Goal: Find specific page/section: Find specific page/section

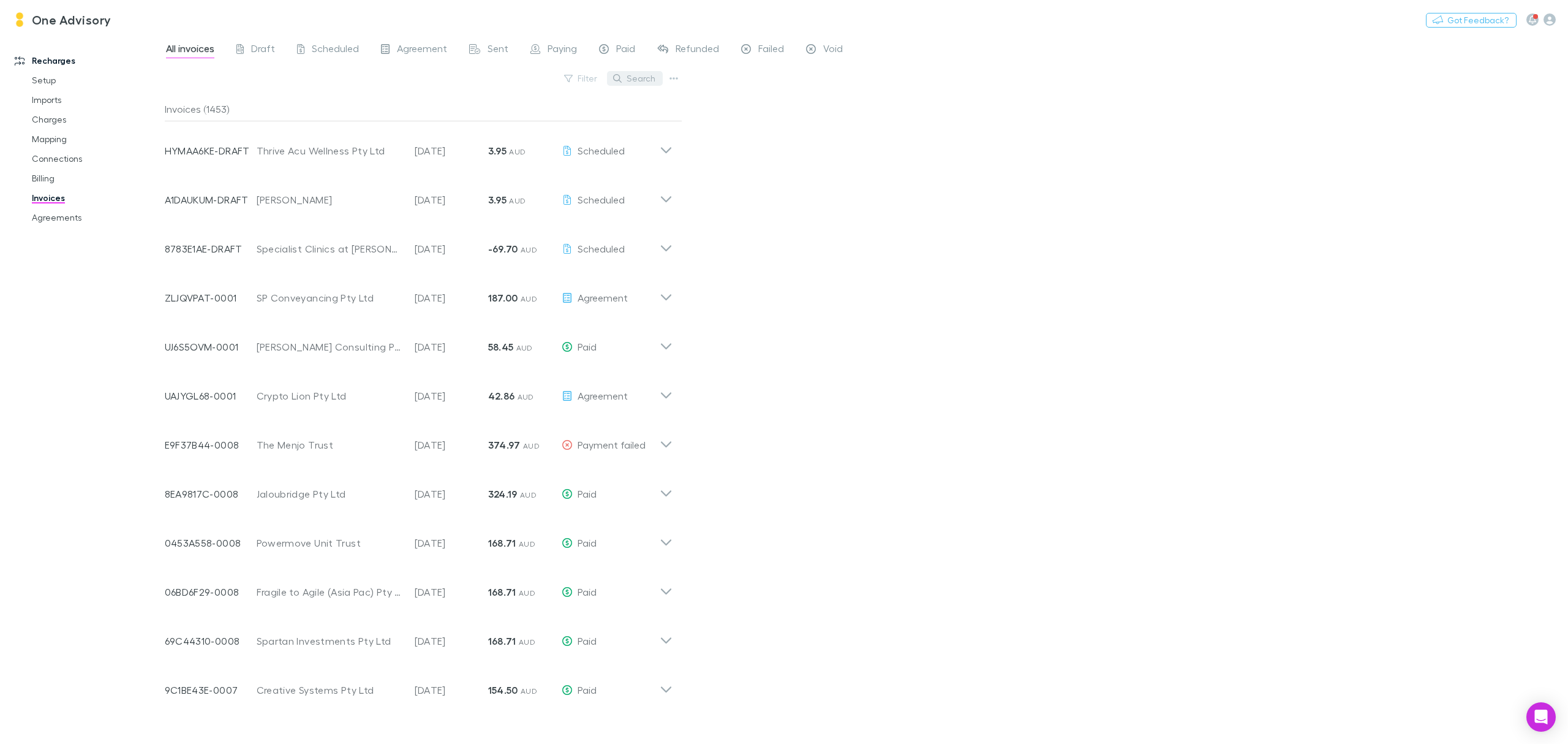
click at [633, 77] on button "Search" at bounding box center [634, 78] width 55 height 15
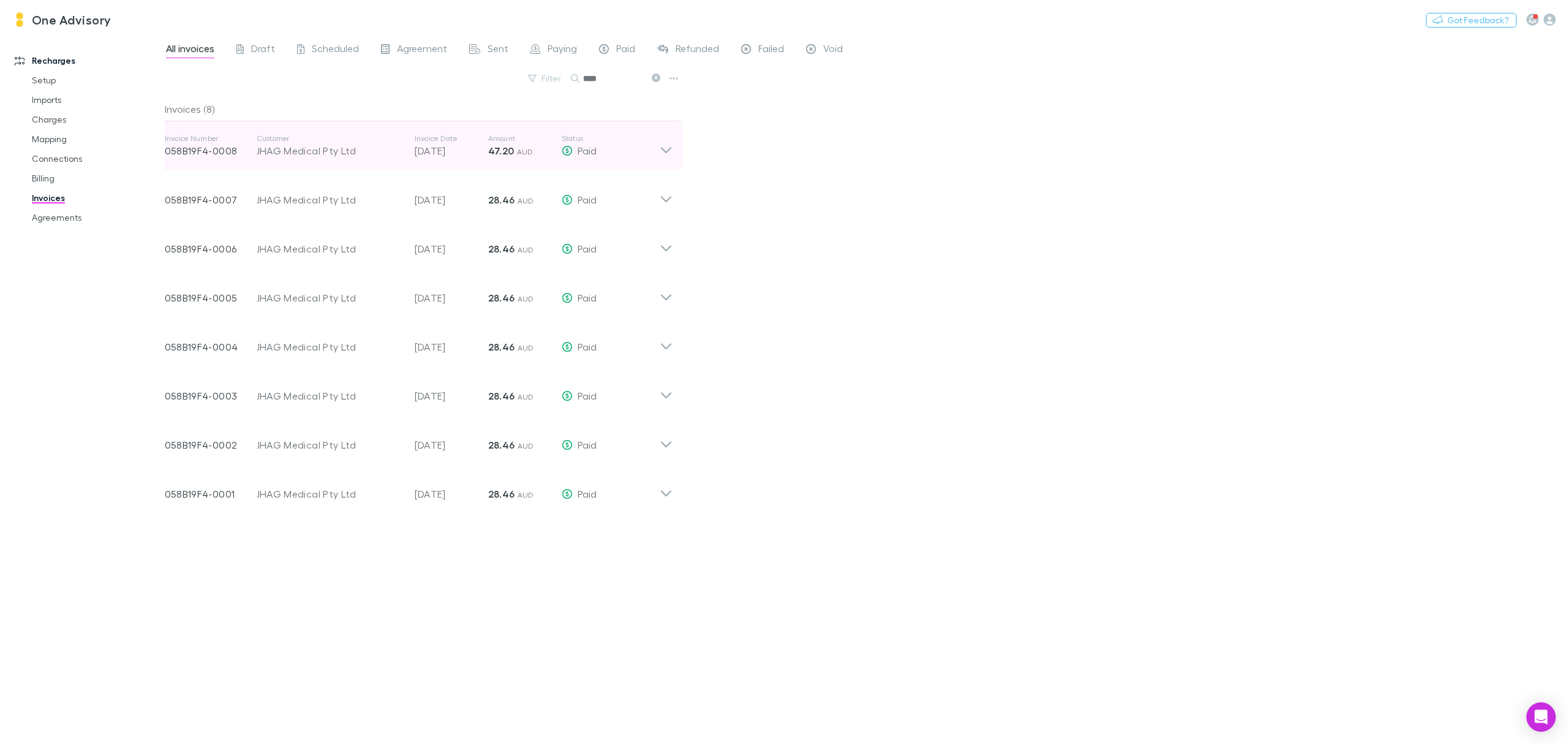
type input "****"
click at [668, 148] on icon at bounding box center [666, 146] width 13 height 25
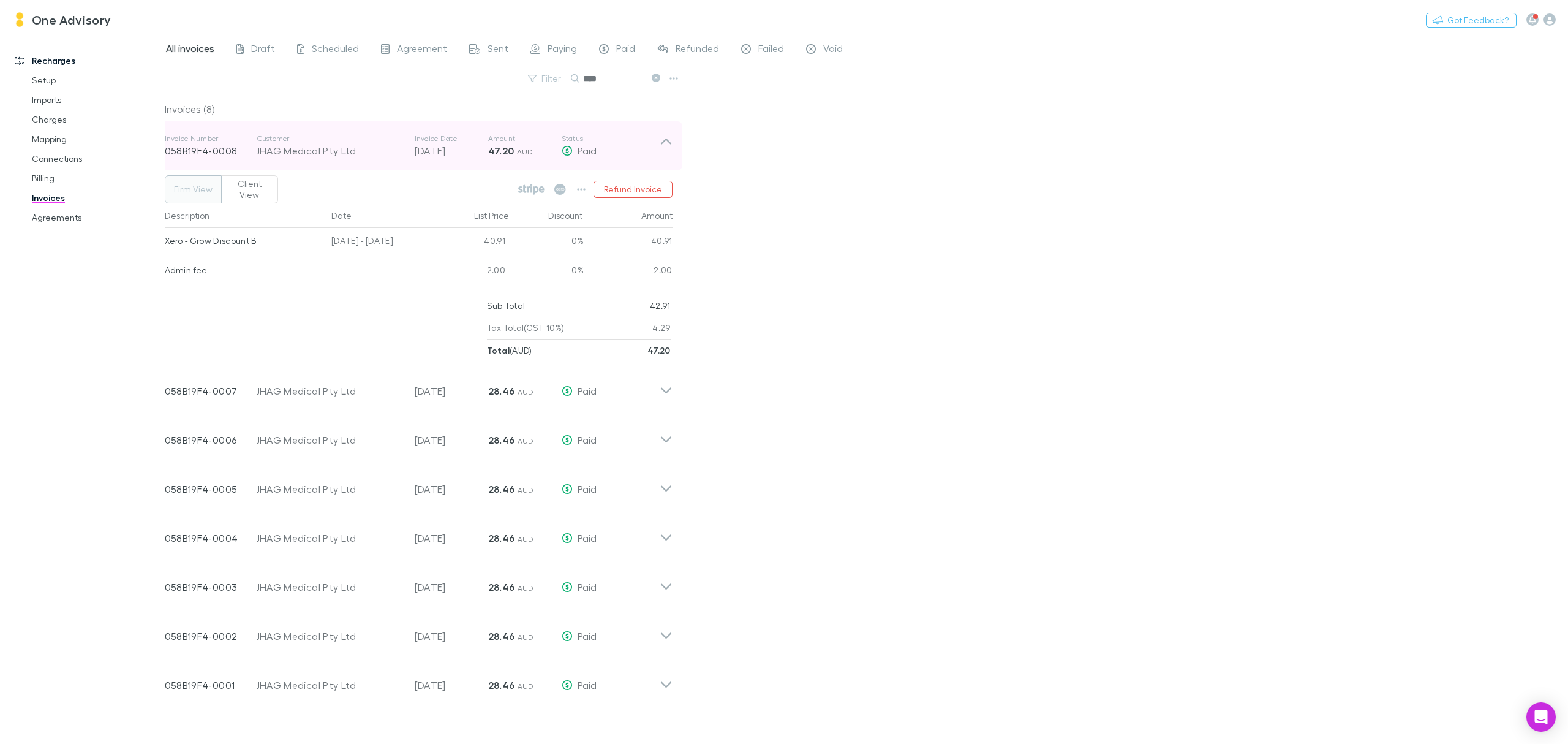
click at [668, 148] on icon at bounding box center [666, 146] width 13 height 25
